Goal: Book appointment/travel/reservation

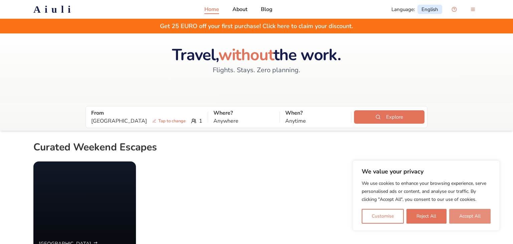
scroll to position [31, 0]
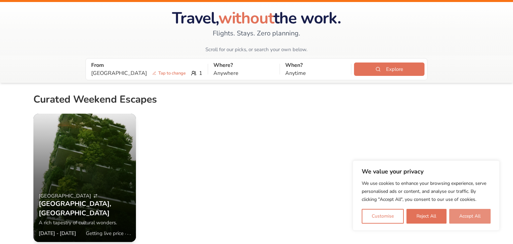
click at [467, 213] on button "Accept All" at bounding box center [469, 216] width 41 height 15
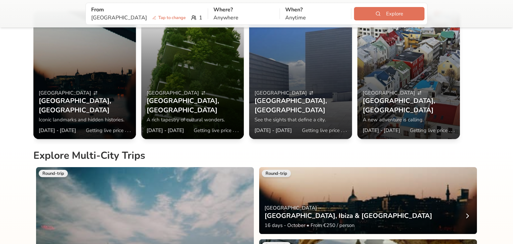
scroll to position [0, 0]
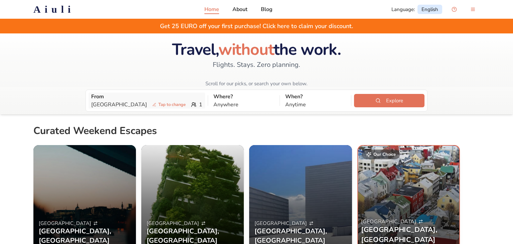
click at [108, 106] on p "Copenhagen Tap to change" at bounding box center [139, 105] width 97 height 8
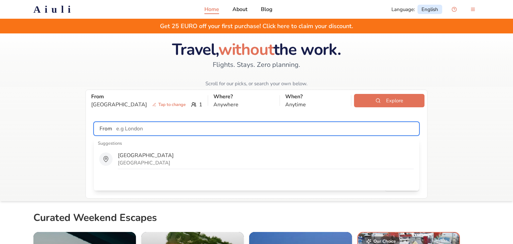
click at [123, 128] on input "text" at bounding box center [265, 128] width 307 height 13
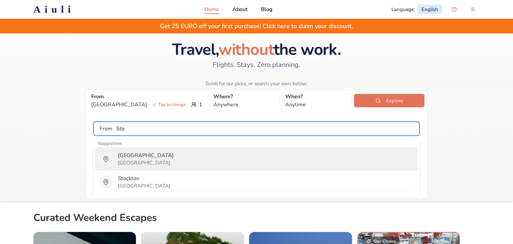
type input "[GEOGRAPHIC_DATA]"
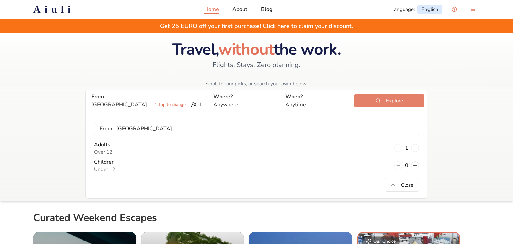
click at [368, 104] on button "Explore" at bounding box center [389, 100] width 70 height 13
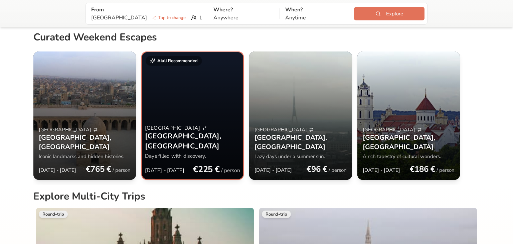
scroll to position [94, 0]
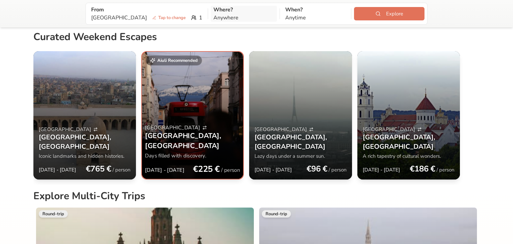
click at [213, 12] on p "Where?" at bounding box center [243, 10] width 61 height 8
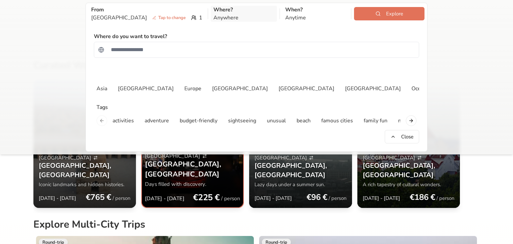
scroll to position [221, 0]
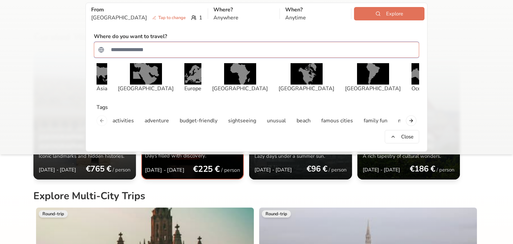
click at [151, 47] on input "Search for a country" at bounding box center [261, 49] width 308 height 13
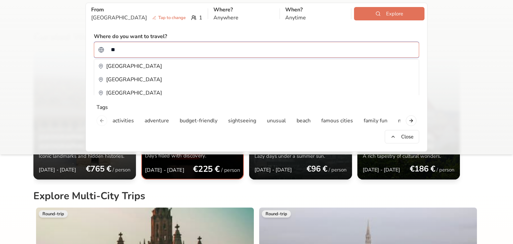
type input "***"
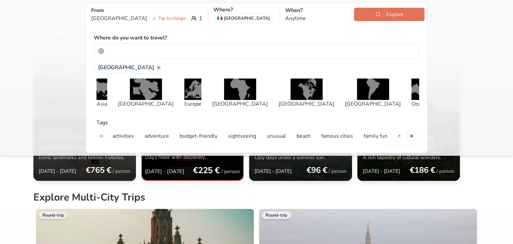
scroll to position [222, 0]
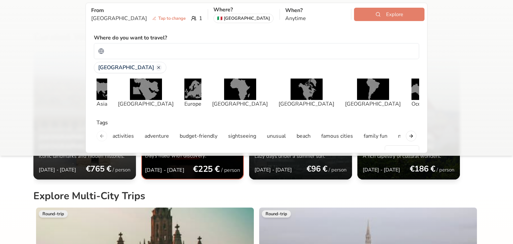
click at [371, 14] on button "Explore" at bounding box center [389, 14] width 70 height 13
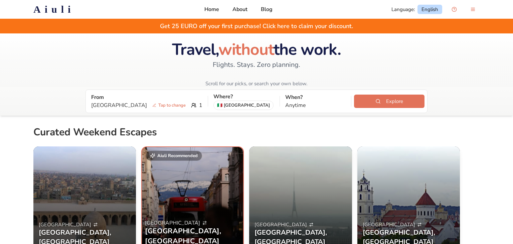
click at [429, 10] on link "English" at bounding box center [430, 9] width 25 height 9
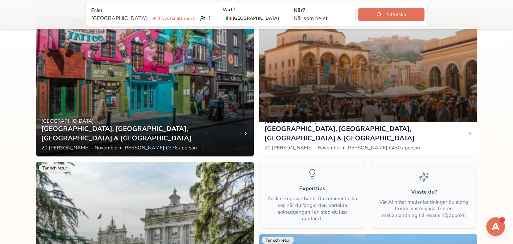
scroll to position [287, 0]
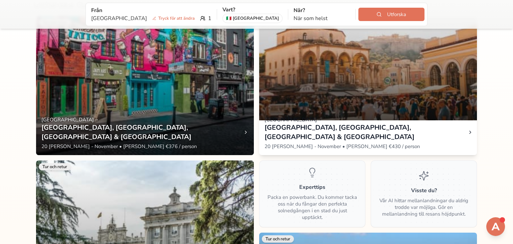
click at [305, 139] on h3 "[GEOGRAPHIC_DATA], [GEOGRAPHIC_DATA], [GEOGRAPHIC_DATA] & [GEOGRAPHIC_DATA]" at bounding box center [366, 132] width 202 height 19
